Goal: Navigation & Orientation: Find specific page/section

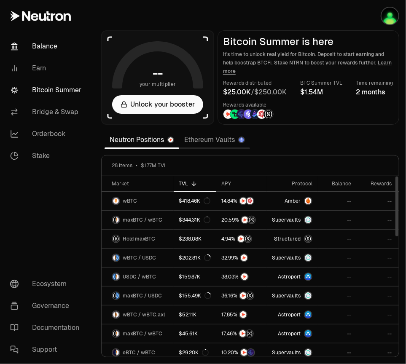
click at [36, 54] on link "Balance" at bounding box center [47, 46] width 88 height 22
click at [37, 73] on link "Earn" at bounding box center [47, 68] width 88 height 22
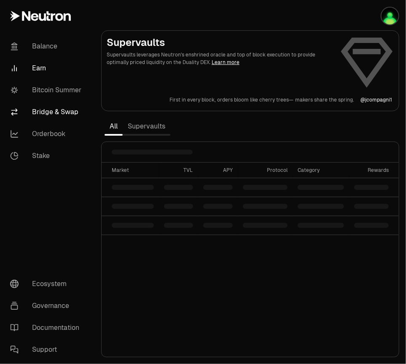
click at [39, 105] on link "Bridge & Swap" at bounding box center [47, 112] width 88 height 22
